Goal: Task Accomplishment & Management: Complete application form

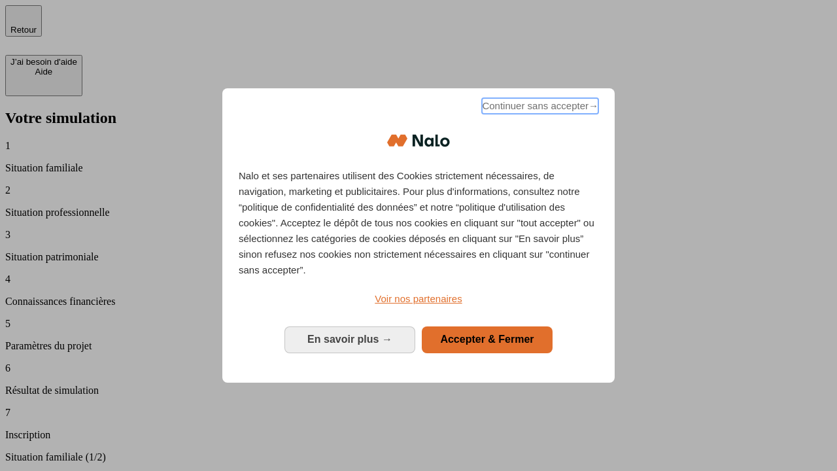
click at [539, 108] on span "Continuer sans accepter →" at bounding box center [540, 106] width 116 height 16
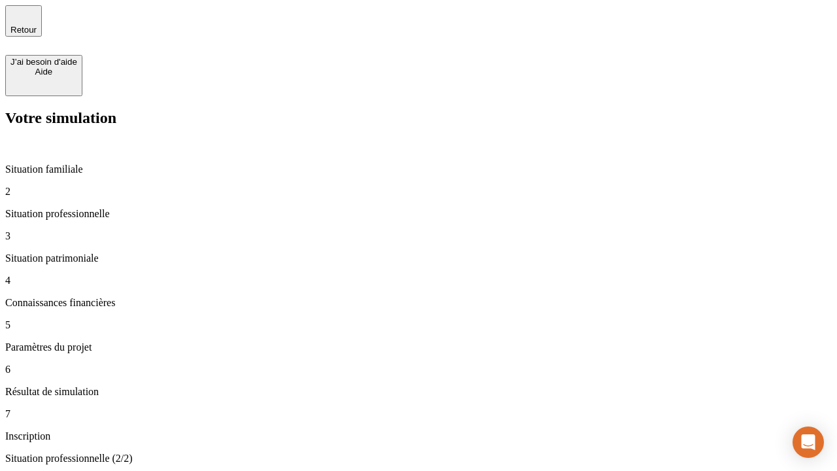
type input "30 000"
type input "40 000"
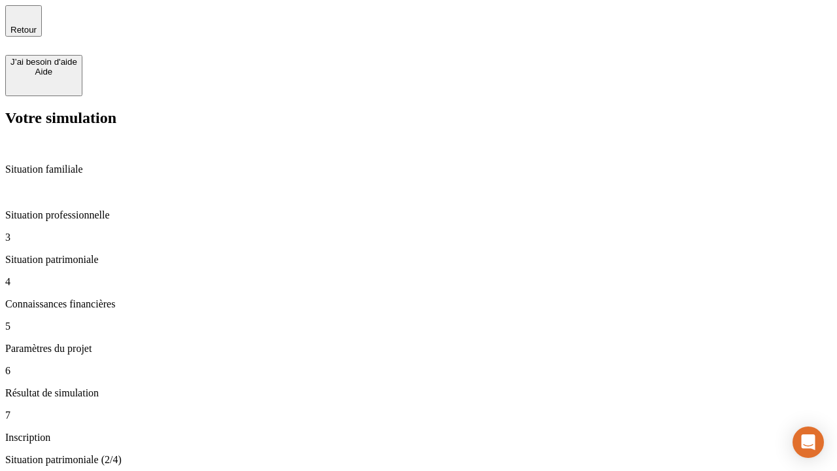
type input "1 100"
type input "20"
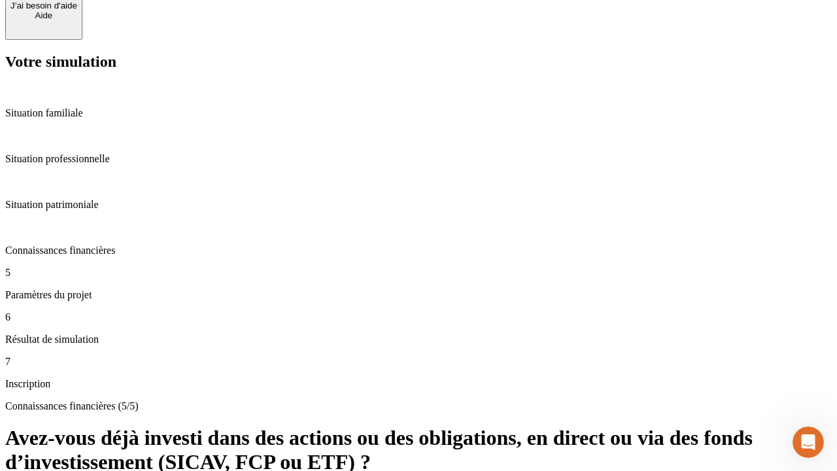
scroll to position [47, 0]
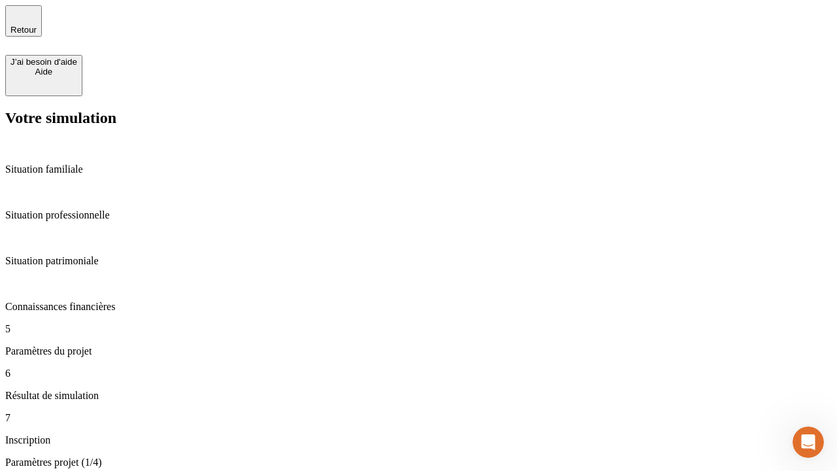
type input "40"
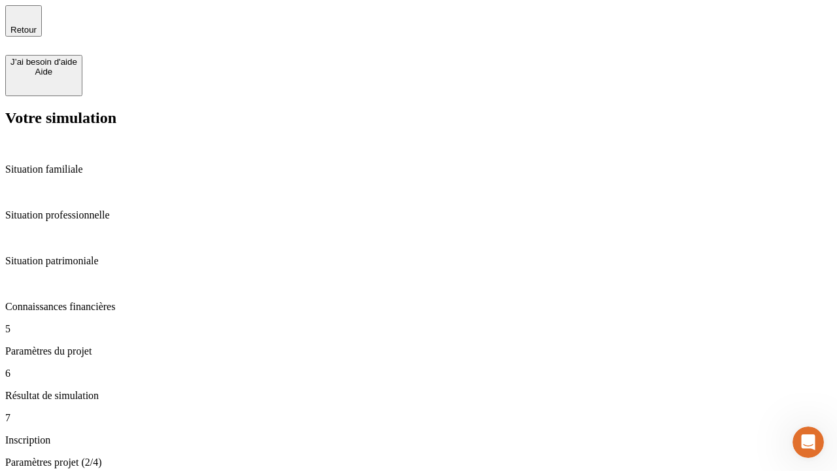
type input "50 000"
type input "640"
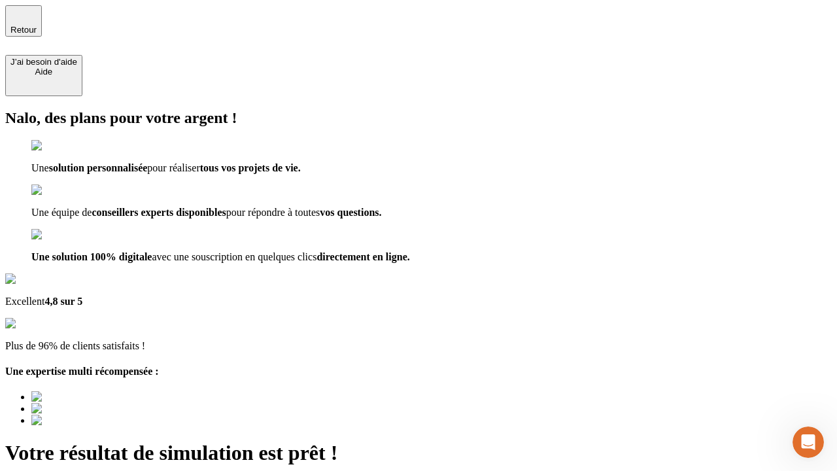
type input "[EMAIL_ADDRESS][DOMAIN_NAME]"
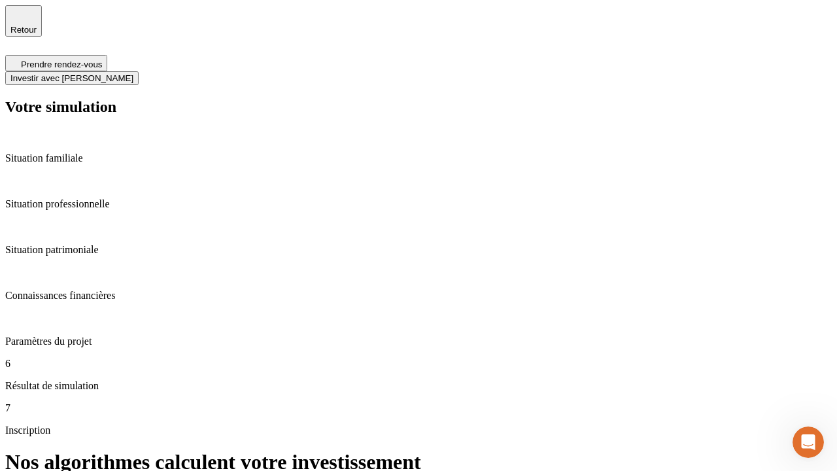
scroll to position [5, 0]
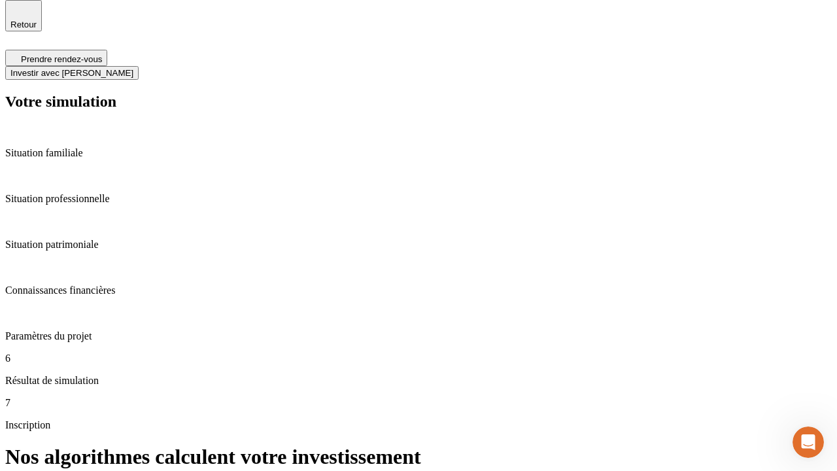
click at [133, 68] on span "Investir avec [PERSON_NAME]" at bounding box center [71, 73] width 123 height 10
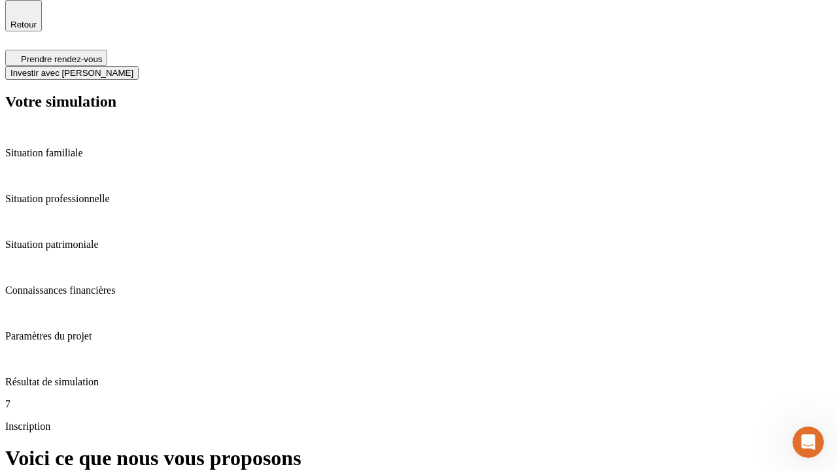
scroll to position [0, 0]
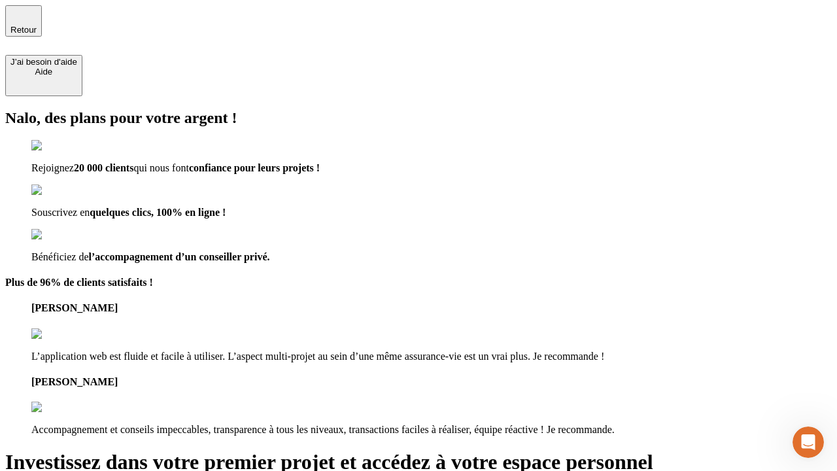
type input "abc"
